Goal: Find specific page/section: Find specific page/section

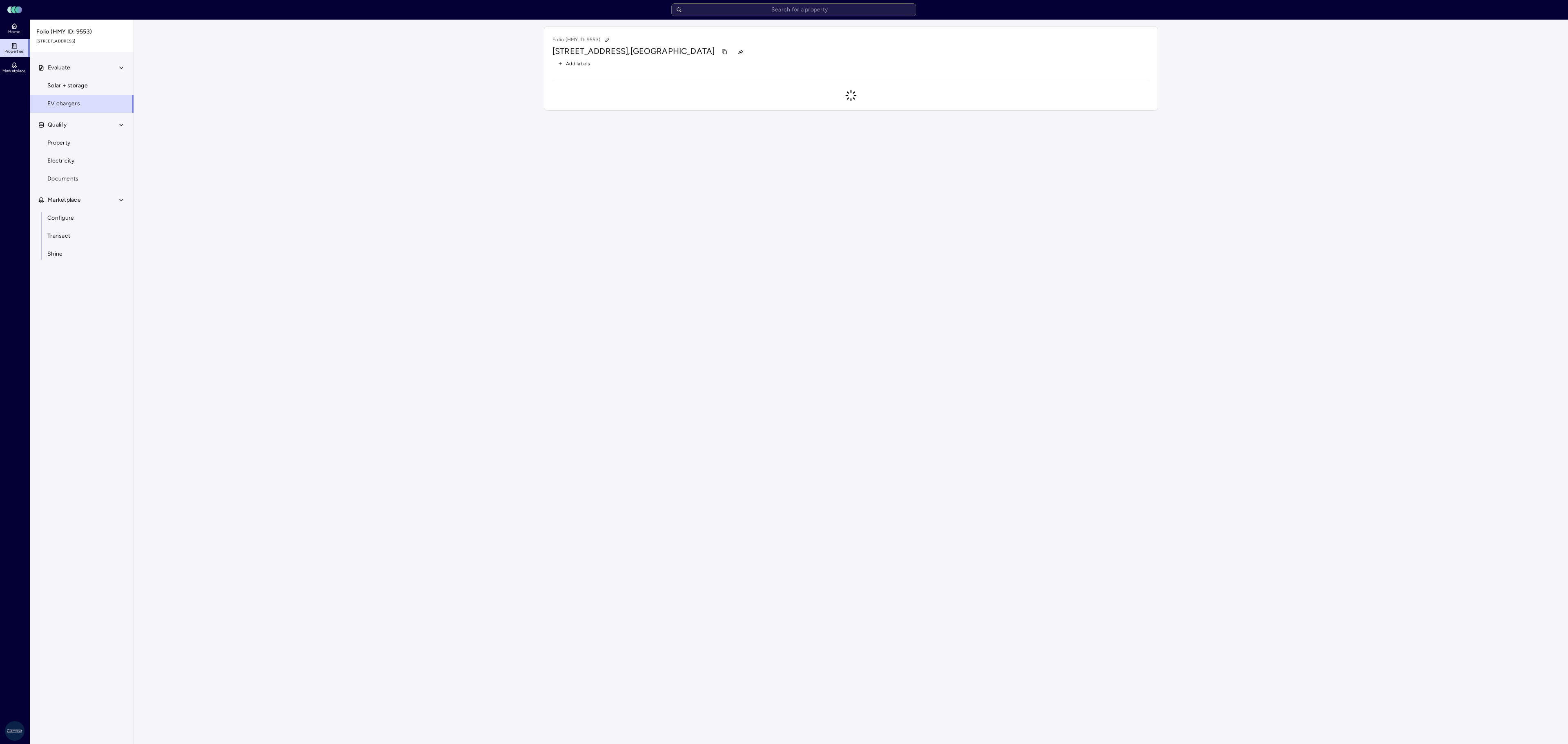
click at [822, 9] on input "text" at bounding box center [794, 9] width 245 height 13
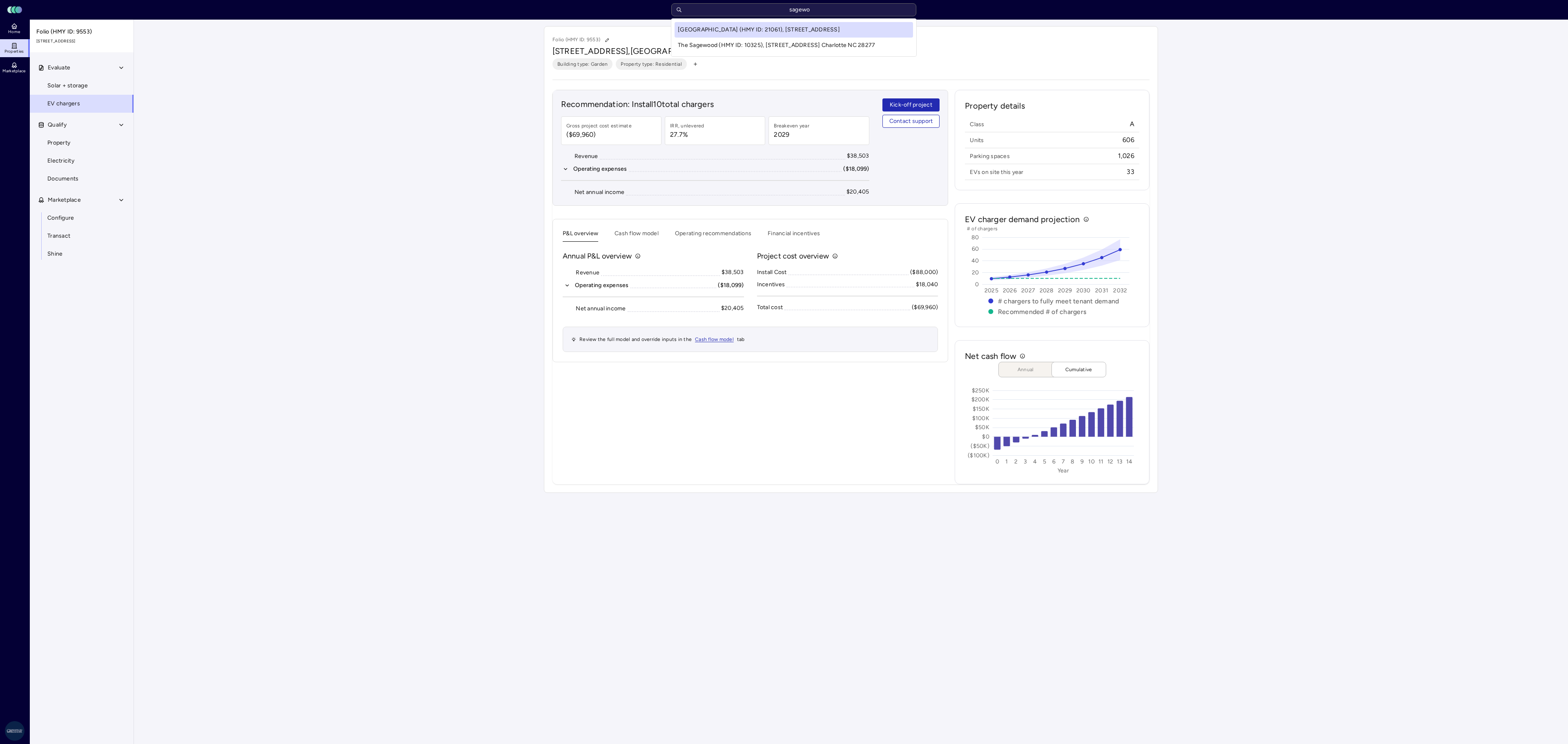
type input "sagewoo"
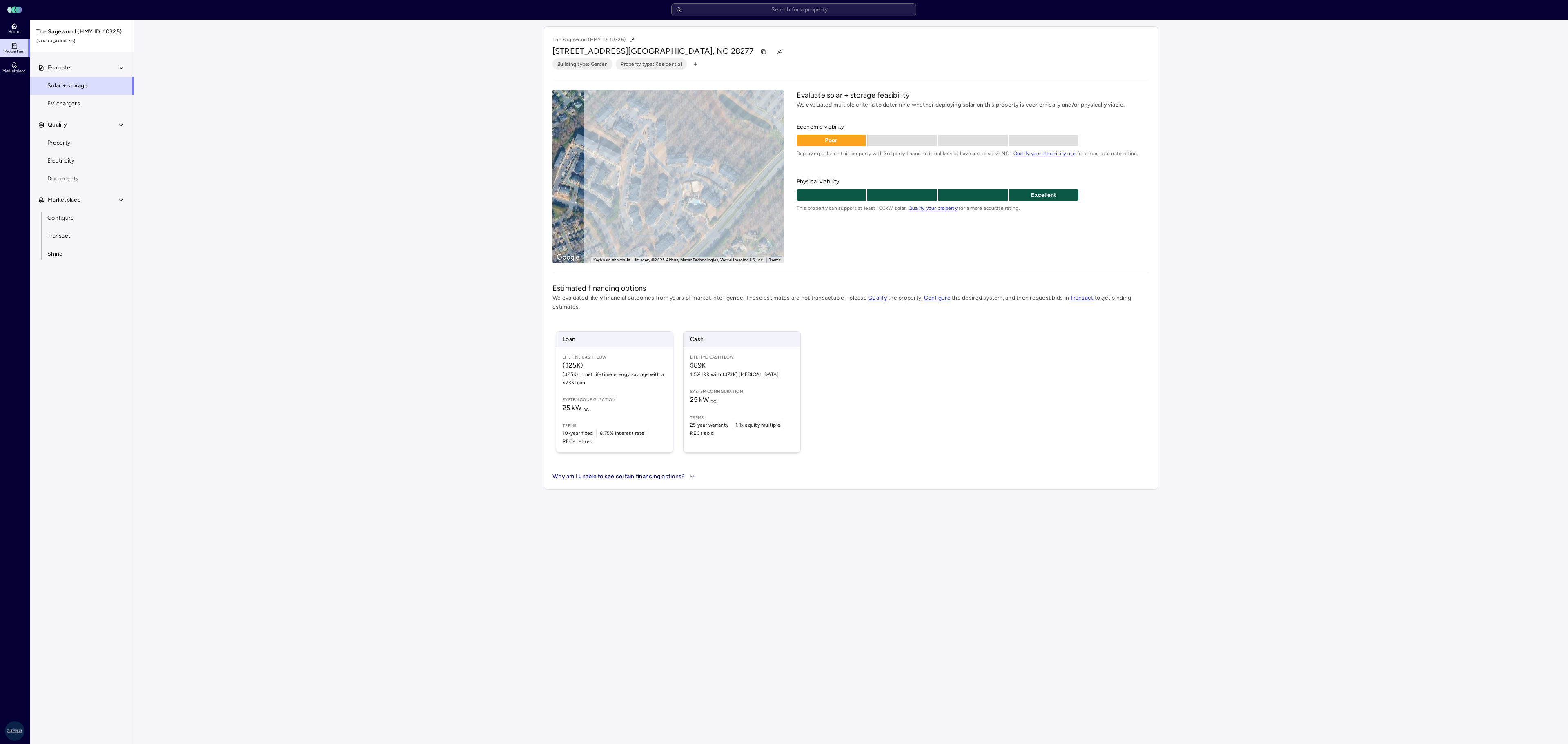
click at [74, 104] on span "EV chargers" at bounding box center [64, 104] width 33 height 9
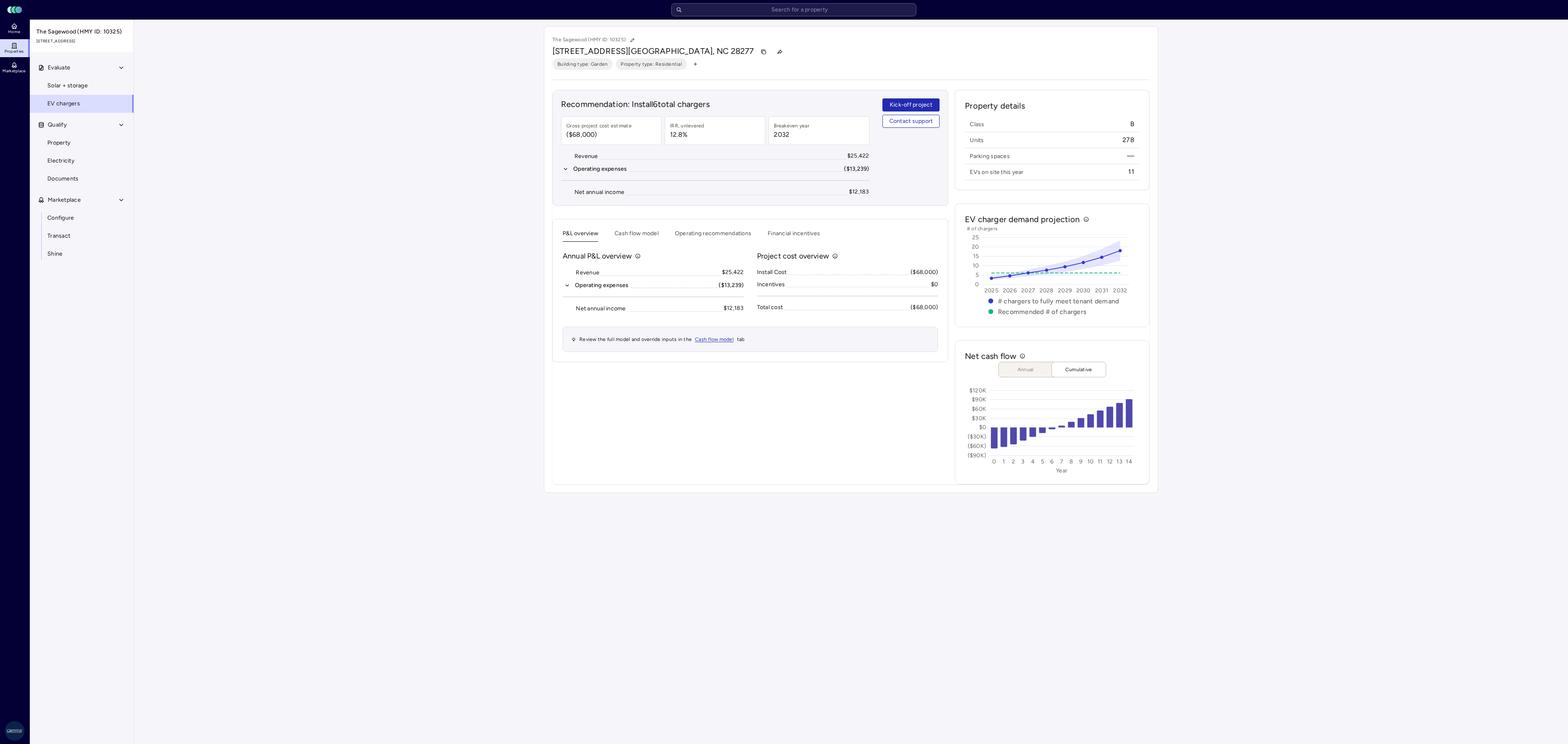
click at [705, 247] on div "P&L overview Cash flow model Operating recommendations Financial incentives Ann…" at bounding box center [750, 290] width 375 height 123
click at [700, 239] on button "Operating recommendations" at bounding box center [713, 235] width 76 height 13
click at [643, 237] on button "Cash flow model" at bounding box center [637, 235] width 44 height 13
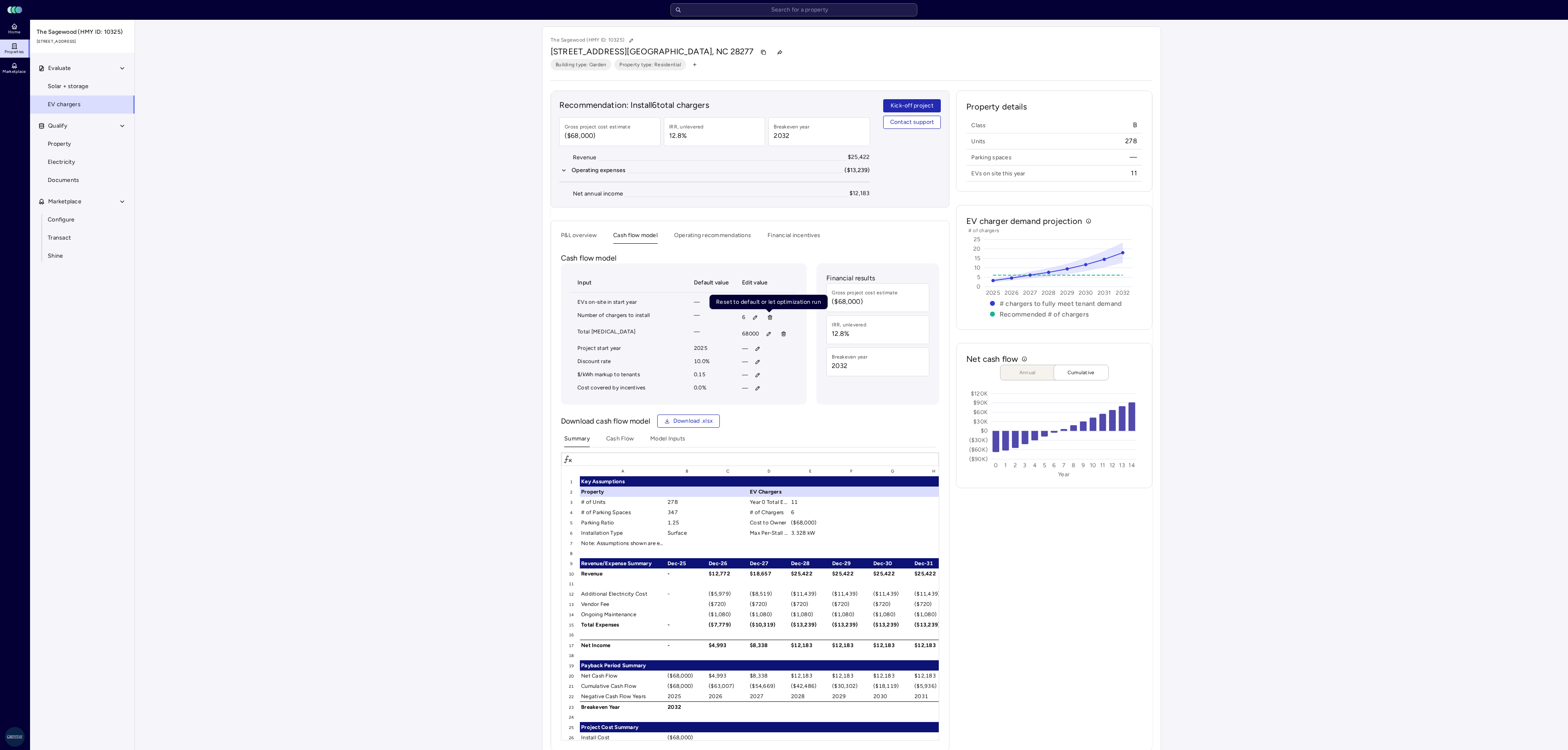
click at [766, 323] on button "button" at bounding box center [769, 317] width 13 height 13
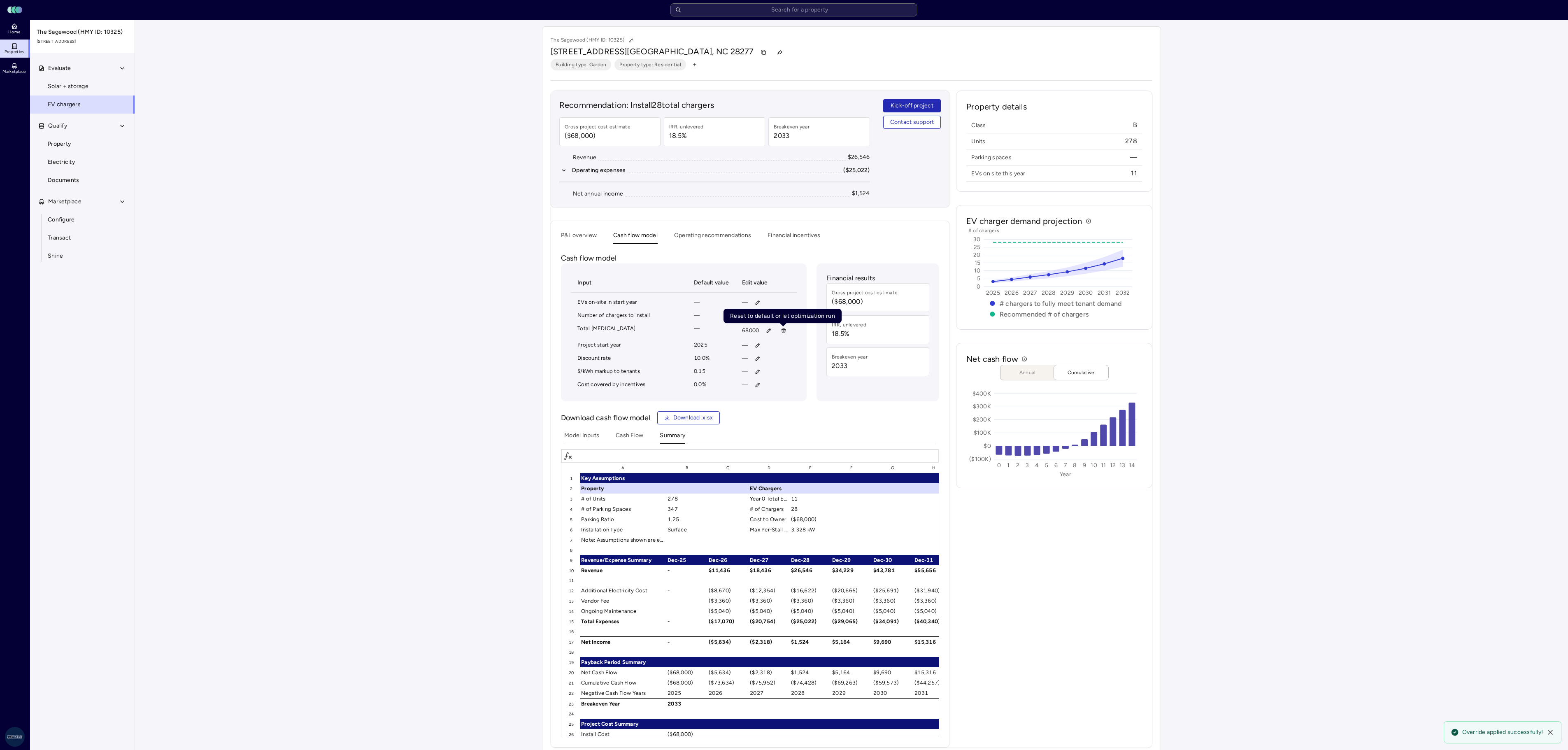
click at [781, 333] on icon "button" at bounding box center [783, 330] width 6 height 6
